Goal: Complete application form

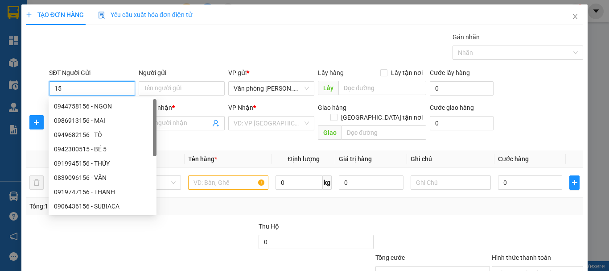
type input "1"
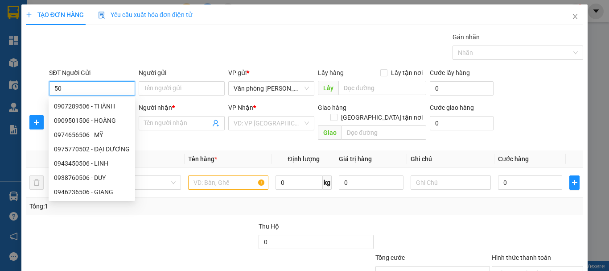
type input "5"
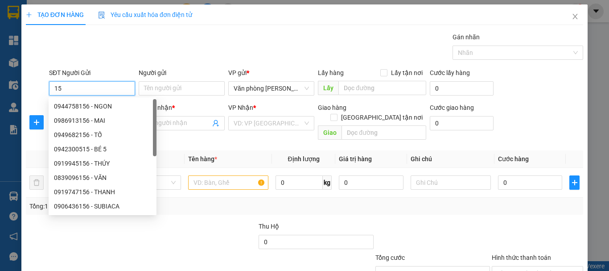
type input "1"
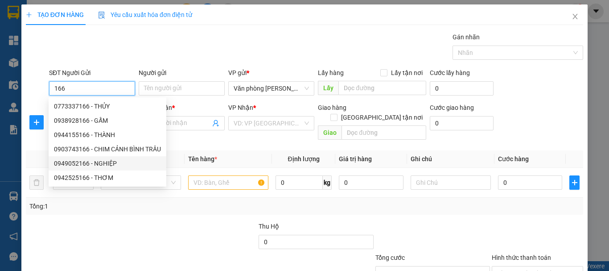
click at [115, 166] on div "0949052166 - NGHIỆP" at bounding box center [107, 163] width 107 height 10
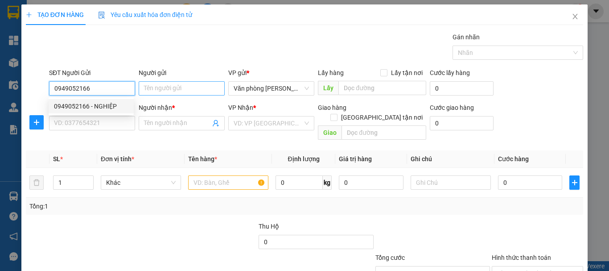
type input "0949052166"
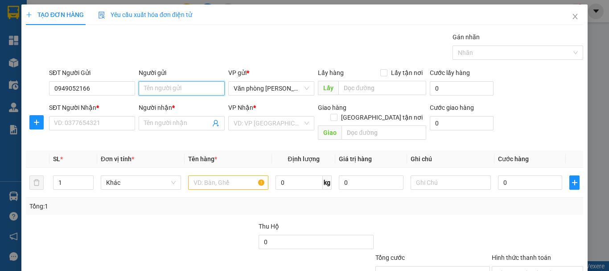
click at [175, 90] on input "Người gửi" at bounding box center [182, 88] width 86 height 14
type input "/"
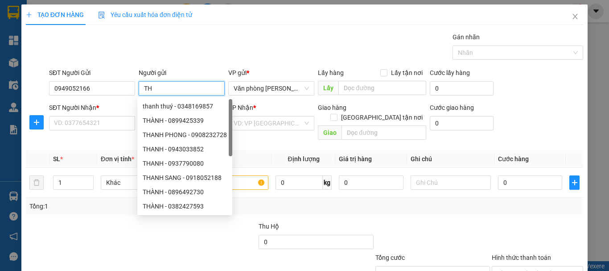
type input "T"
type input "4"
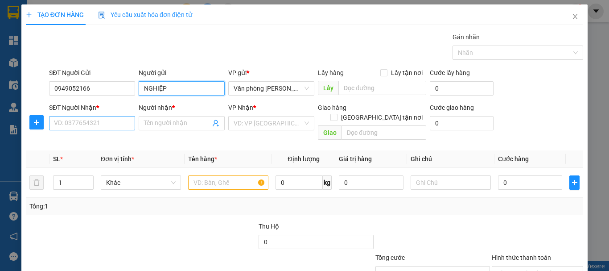
type input "NGHIỆP"
click at [107, 124] on input "SĐT Người Nhận *" at bounding box center [92, 123] width 86 height 14
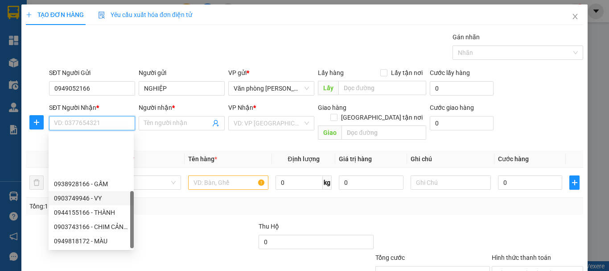
scroll to position [57, 0]
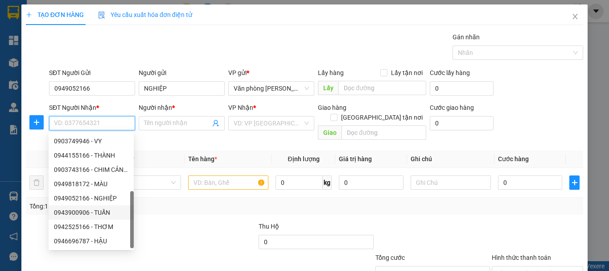
click at [110, 213] on div "0943900906 - TUẤN" at bounding box center [91, 212] width 74 height 10
type input "0943900906"
type input "TUẤN"
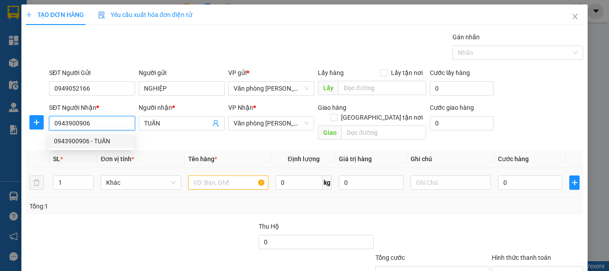
scroll to position [0, 0]
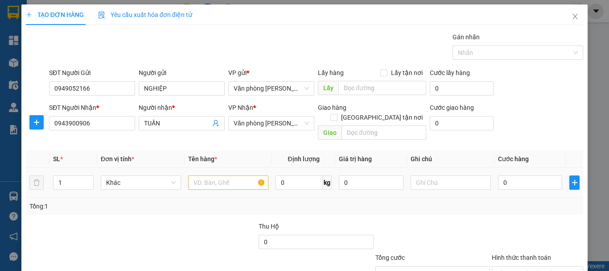
click at [236, 181] on td at bounding box center [228, 183] width 87 height 30
click at [235, 175] on input "text" at bounding box center [228, 182] width 80 height 14
type input "+"
type input "1 THÙNG"
click at [513, 175] on input "0" at bounding box center [530, 182] width 64 height 14
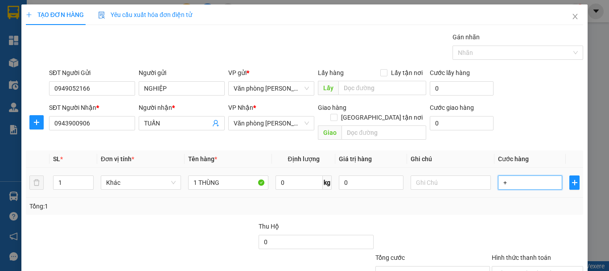
type input "+3"
type input "3"
type input "+30"
type input "30"
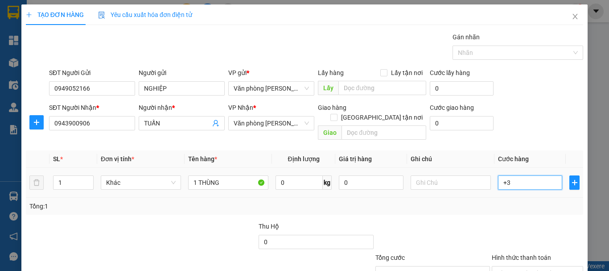
type input "30"
click at [474, 230] on div at bounding box center [433, 236] width 116 height 31
type input "30.000"
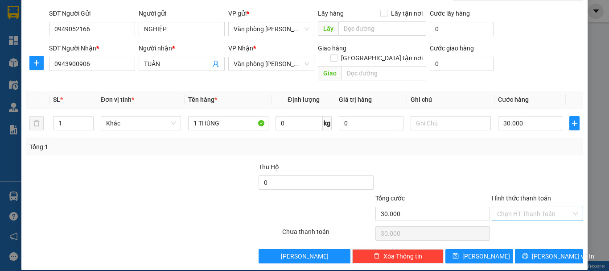
click at [537, 207] on input "Hình thức thanh toán" at bounding box center [534, 213] width 74 height 13
click at [533, 221] on div "Tại văn phòng" at bounding box center [532, 222] width 80 height 10
type input "0"
click at [549, 251] on span "[PERSON_NAME] và In" at bounding box center [563, 256] width 62 height 10
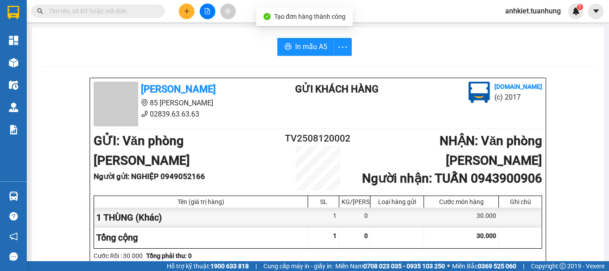
click at [289, 44] on button "In mẫu A5" at bounding box center [305, 47] width 57 height 18
